Goal: Book appointment/travel/reservation

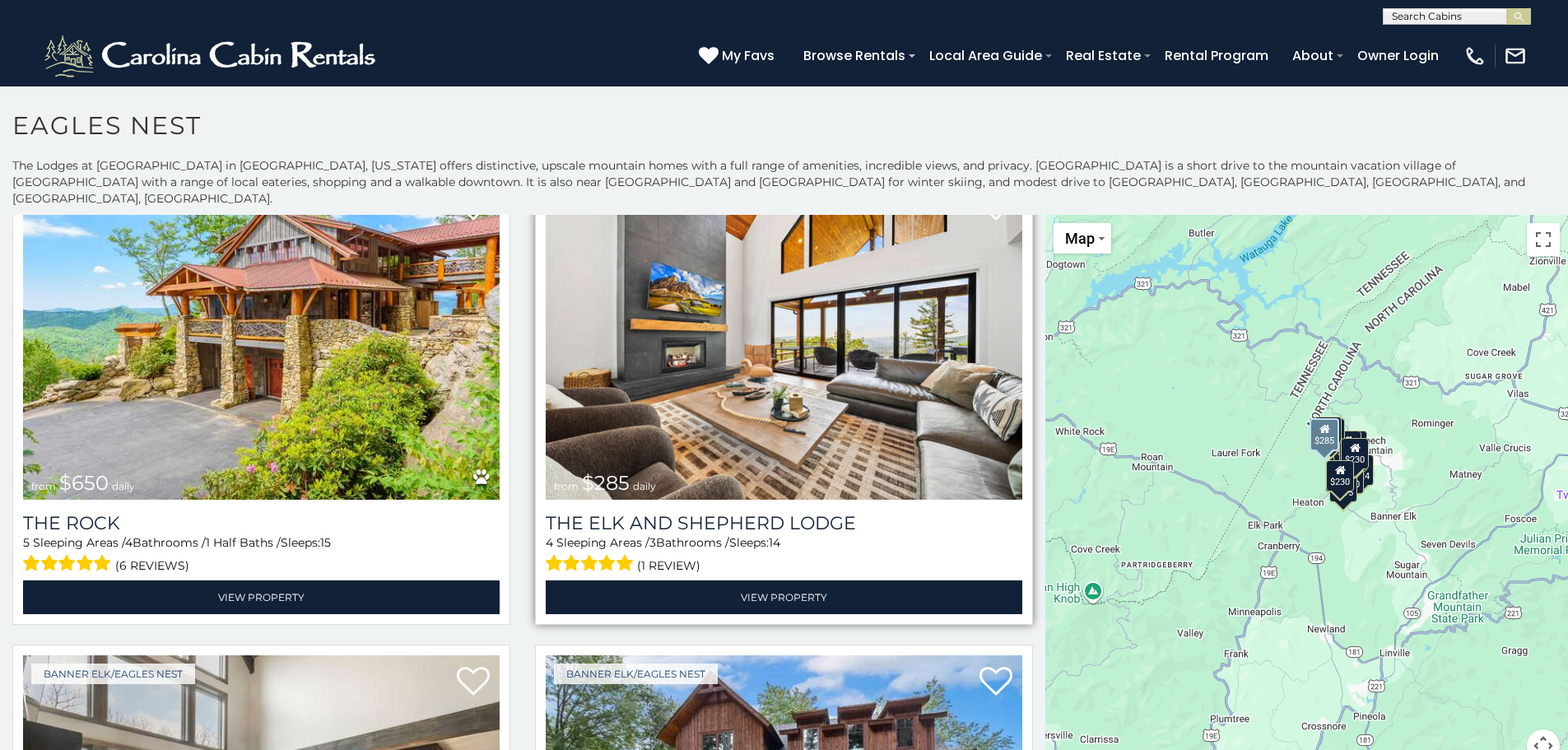
click at [733, 305] on img at bounding box center [784, 339] width 477 height 319
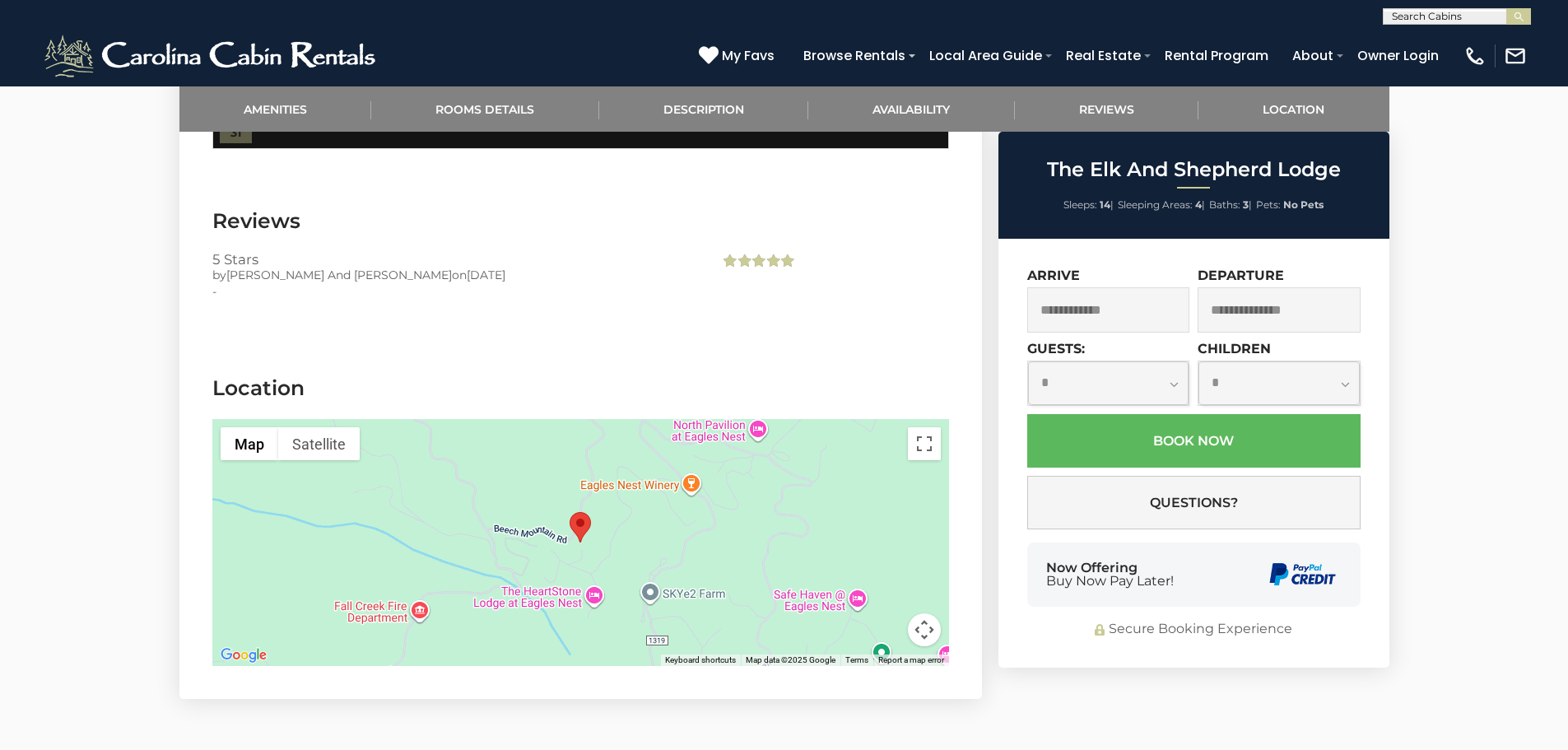
scroll to position [3291, 0]
